Goal: Task Accomplishment & Management: Manage account settings

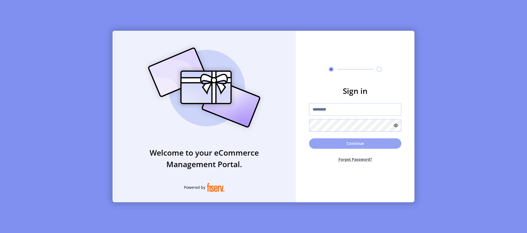
type input "*********"
click at [392, 145] on button "Continue" at bounding box center [355, 143] width 92 height 10
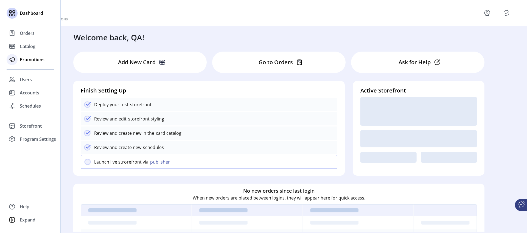
click at [33, 59] on span "Promotions" at bounding box center [32, 59] width 25 height 7
